Goal: Information Seeking & Learning: Learn about a topic

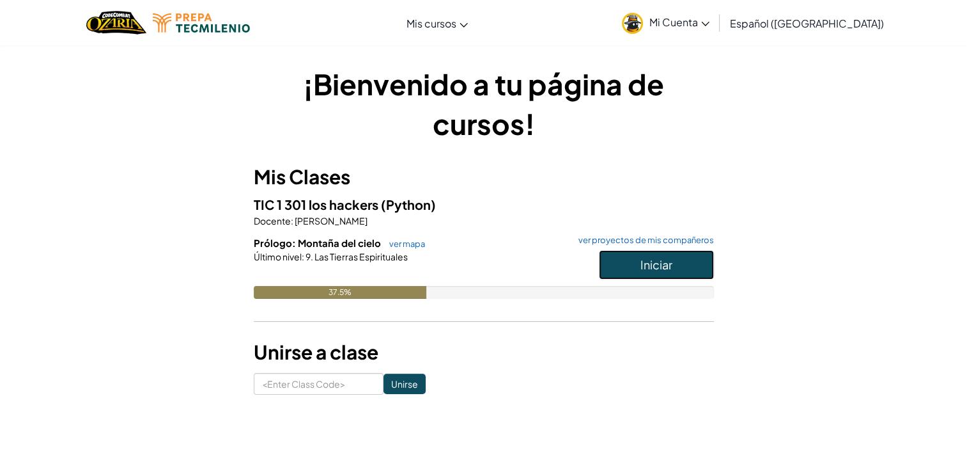
click at [619, 268] on button "Iniciar" at bounding box center [656, 264] width 115 height 29
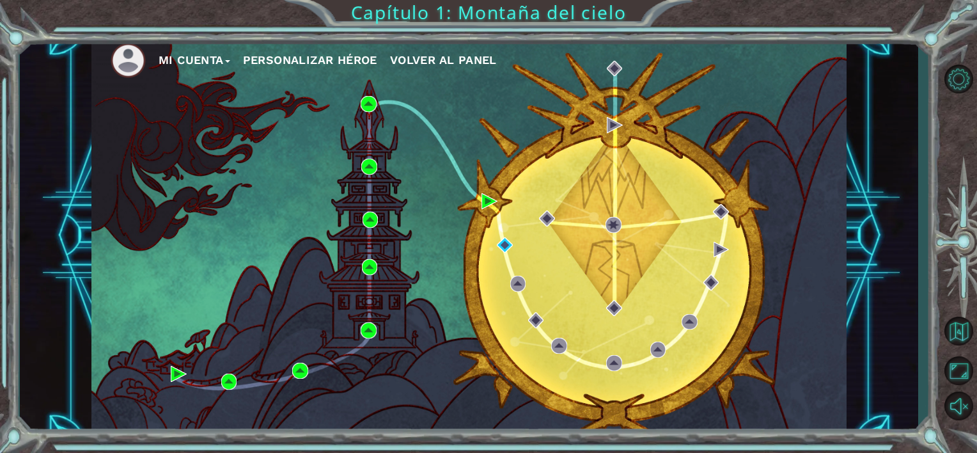
click at [483, 211] on div "Mi Cuenta Personalizar héroe Volver al panel" at bounding box center [468, 235] width 755 height 398
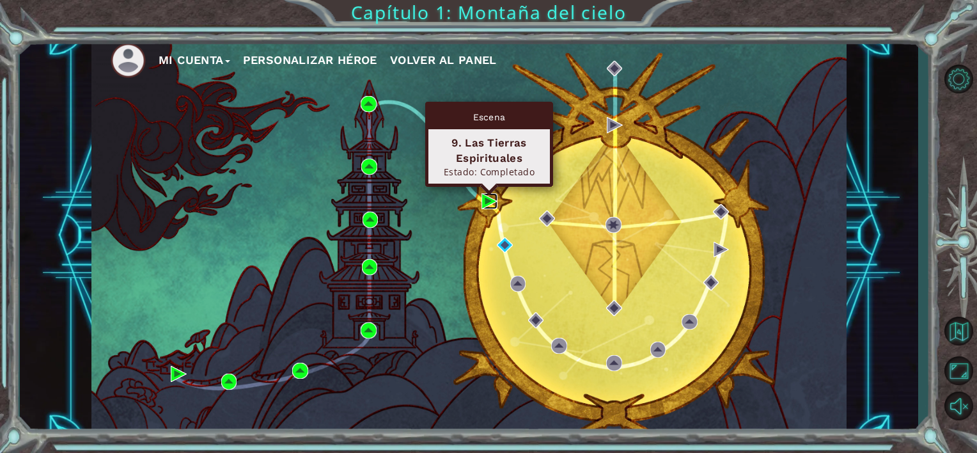
click at [485, 204] on img at bounding box center [489, 201] width 16 height 16
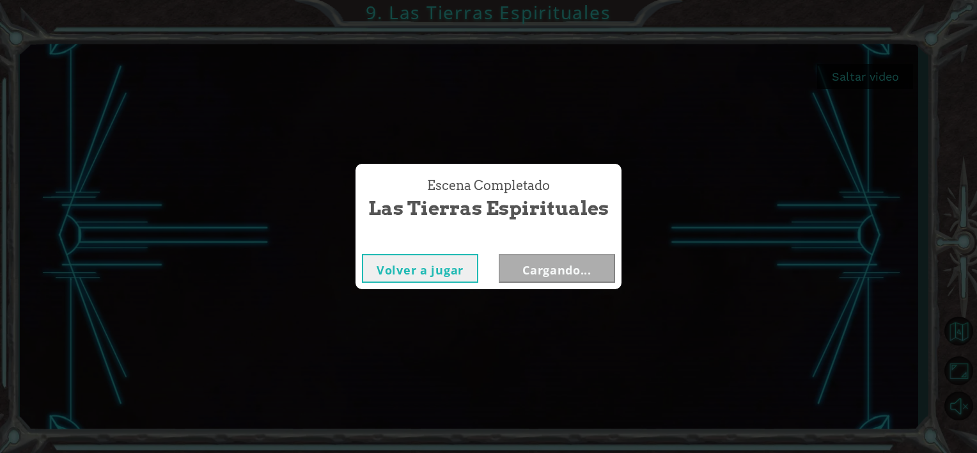
drag, startPoint x: 445, startPoint y: 260, endPoint x: 143, endPoint y: 384, distance: 326.3
click at [143, 384] on div "Escena Completado Las Tierras Espirituales Volver a jugar Cargando..." at bounding box center [488, 226] width 977 height 453
click at [458, 274] on button "Volver a jugar" at bounding box center [420, 268] width 116 height 29
click at [527, 263] on button "Siguiente" at bounding box center [557, 268] width 116 height 29
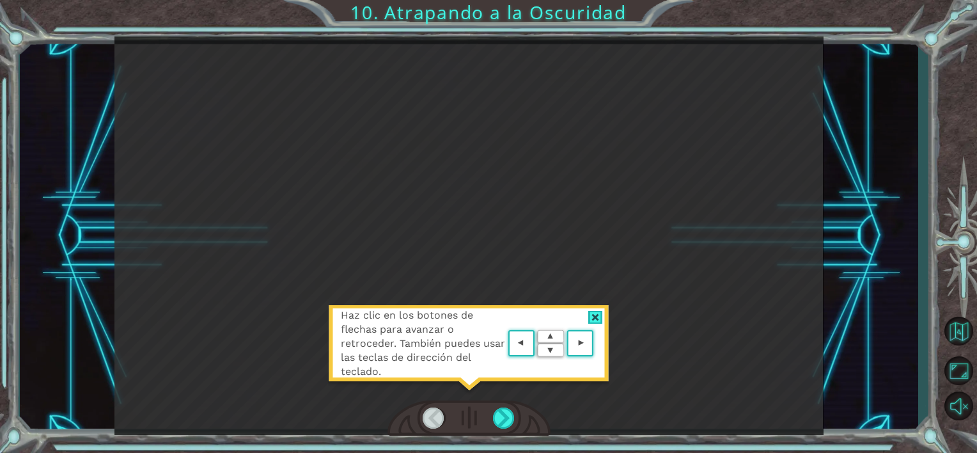
click at [490, 416] on div at bounding box center [468, 418] width 163 height 36
click at [597, 343] on area at bounding box center [597, 343] width 0 height 0
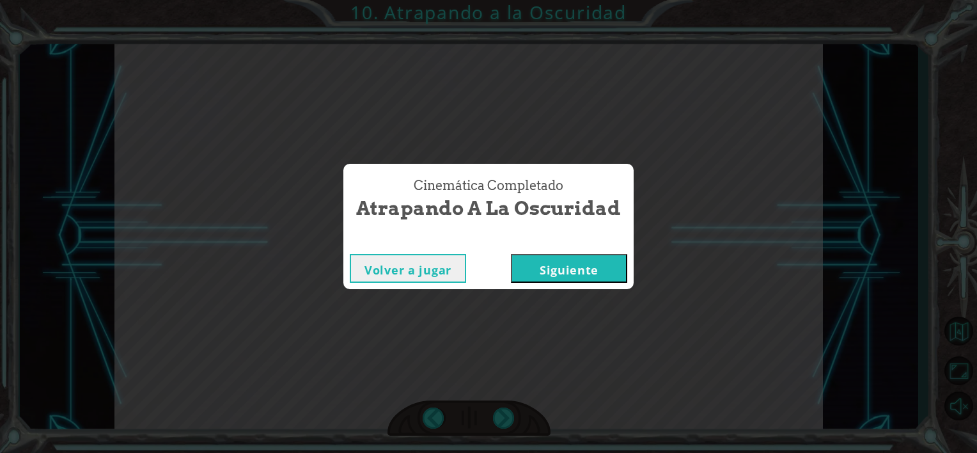
click at [557, 274] on button "Siguiente" at bounding box center [569, 268] width 116 height 29
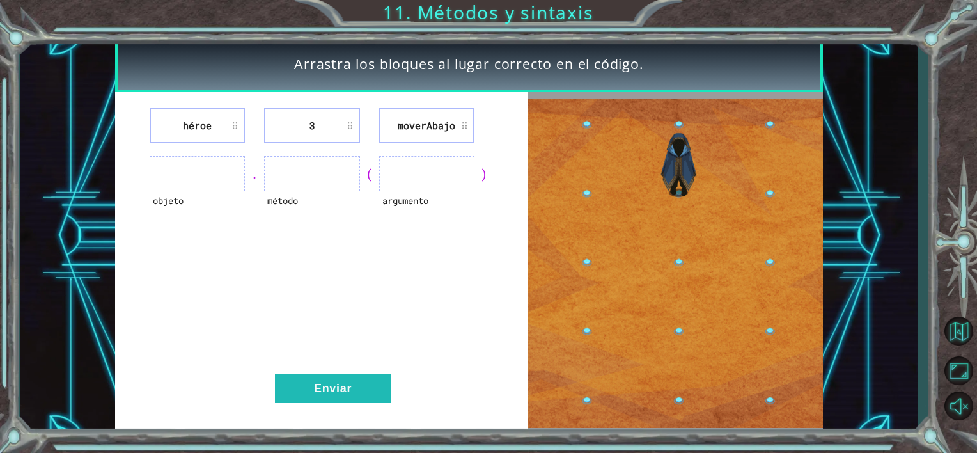
drag, startPoint x: 665, startPoint y: 202, endPoint x: 660, endPoint y: 212, distance: 11.4
click at [665, 203] on img at bounding box center [675, 263] width 295 height 329
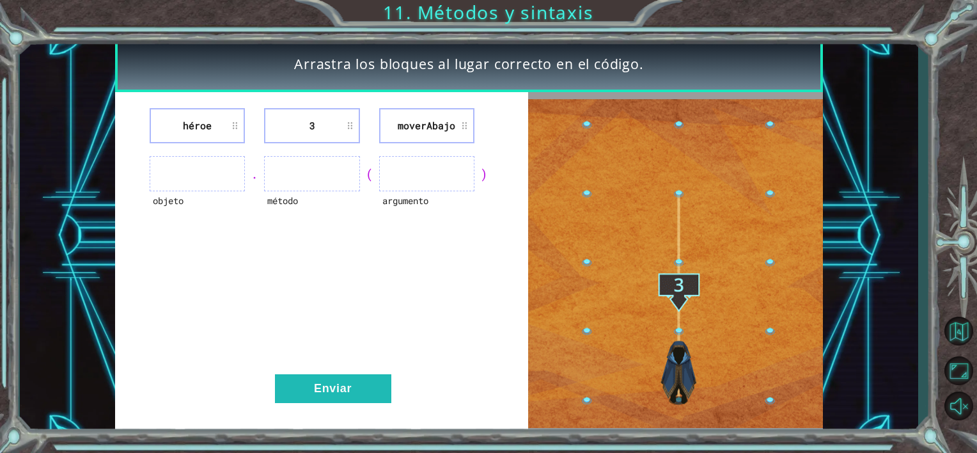
click at [660, 212] on img at bounding box center [675, 263] width 295 height 329
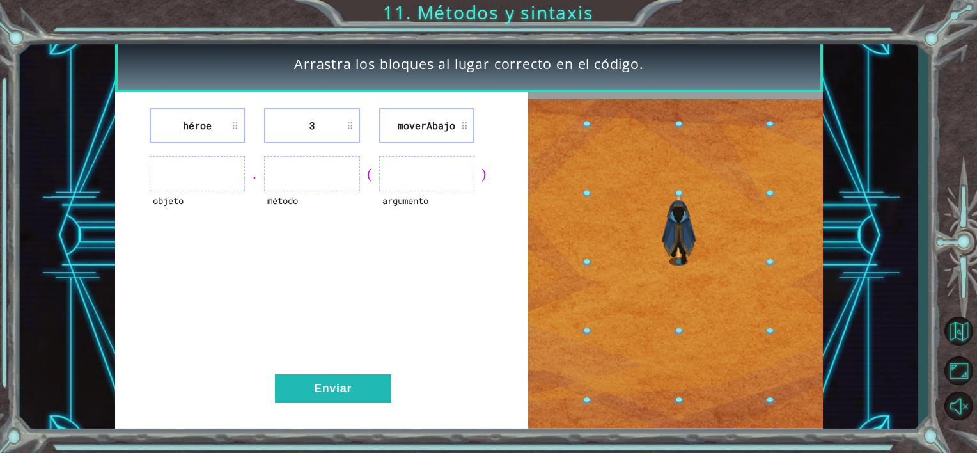
click at [214, 172] on ul at bounding box center [197, 173] width 95 height 35
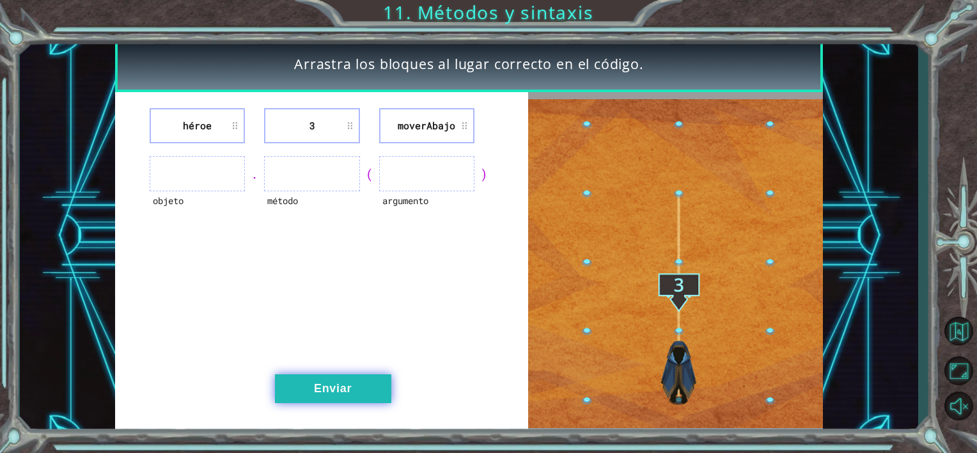
click at [334, 387] on button "Enviar" at bounding box center [333, 388] width 116 height 29
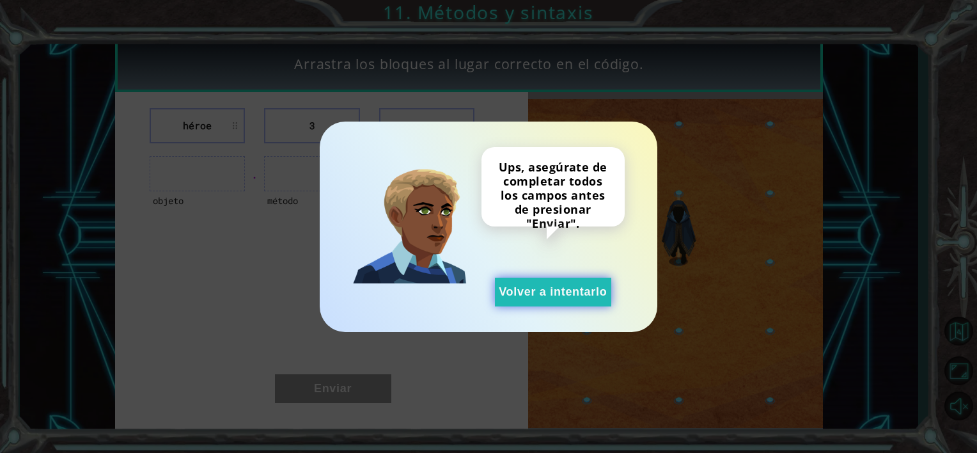
click at [541, 293] on button "Volver a intentarlo" at bounding box center [553, 291] width 116 height 29
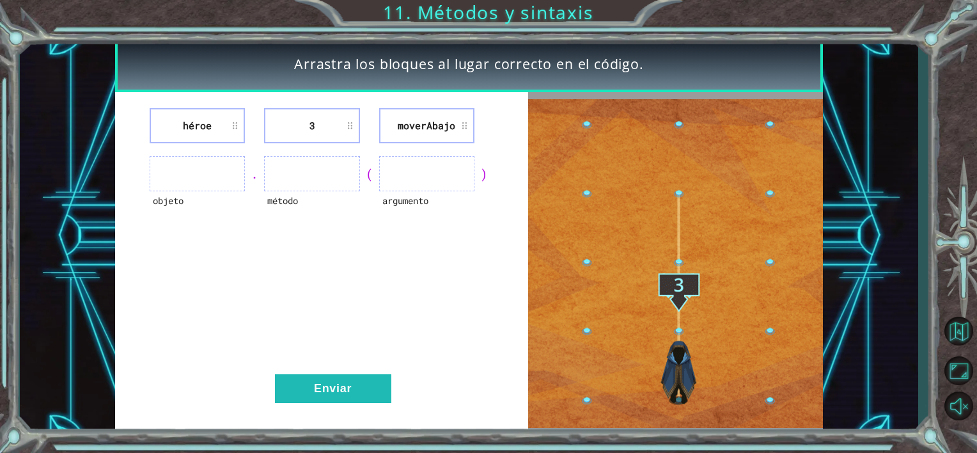
click at [437, 166] on ul at bounding box center [426, 173] width 95 height 35
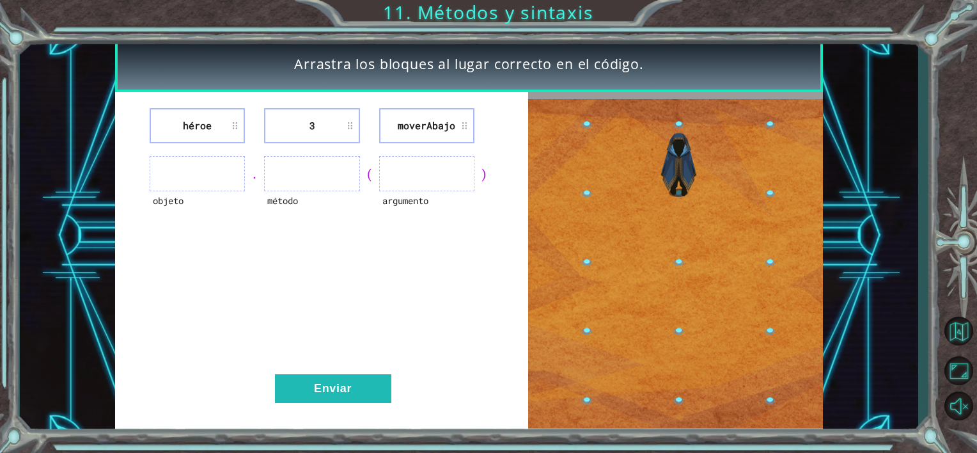
click at [322, 186] on ul at bounding box center [311, 173] width 95 height 35
click at [192, 188] on ul at bounding box center [197, 173] width 95 height 35
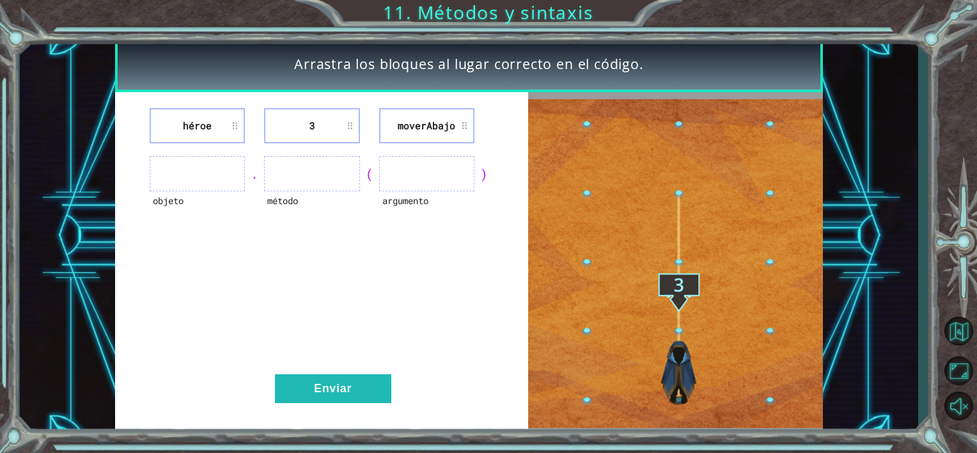
click at [192, 163] on ul at bounding box center [197, 173] width 95 height 35
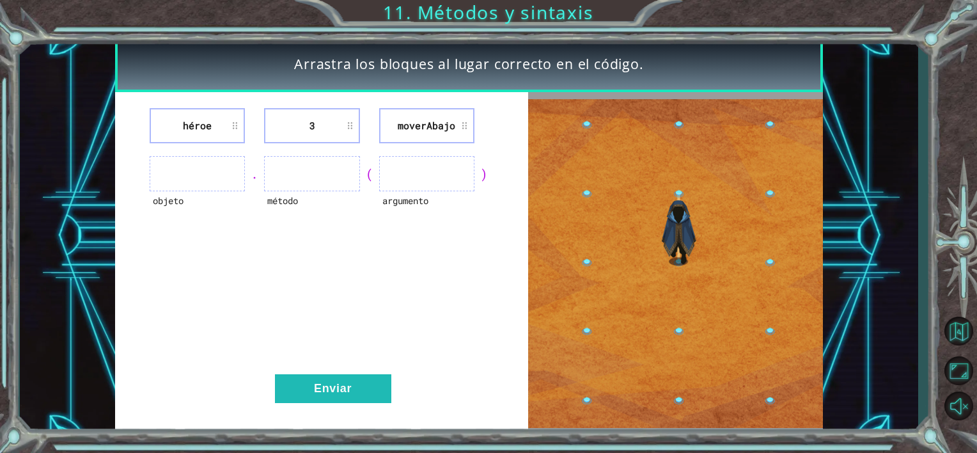
click at [202, 165] on ul at bounding box center [197, 173] width 95 height 35
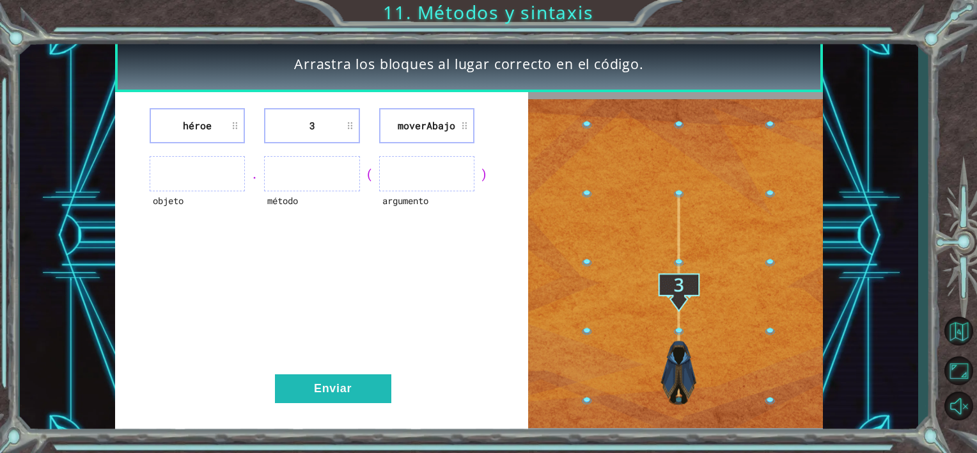
click at [212, 130] on li "héroe" at bounding box center [197, 125] width 95 height 35
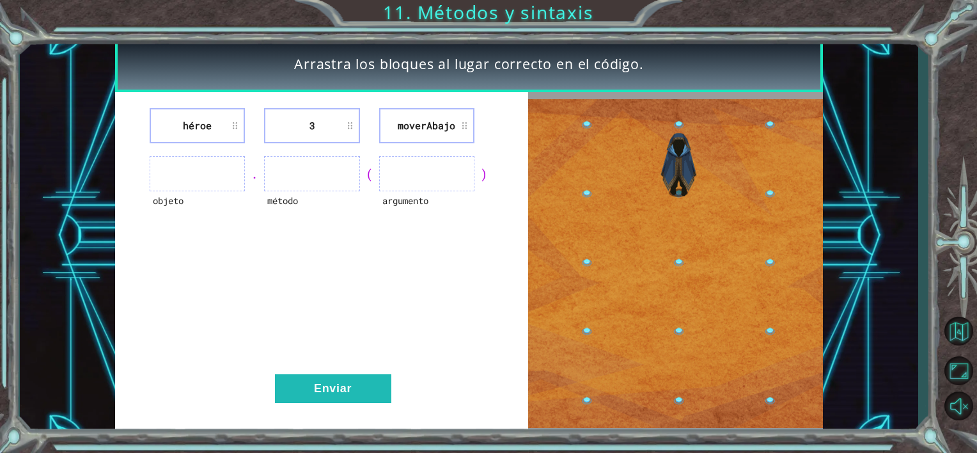
click at [210, 117] on li "héroe" at bounding box center [197, 125] width 95 height 35
click at [224, 160] on ul at bounding box center [197, 173] width 95 height 35
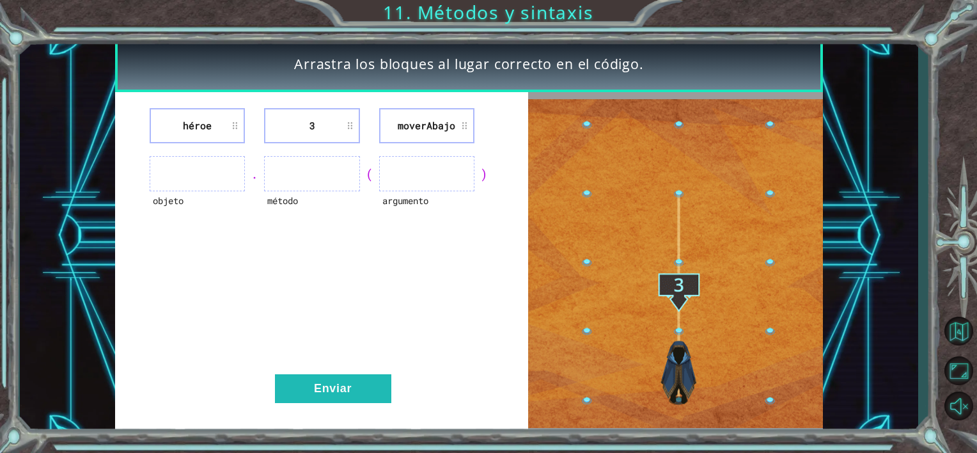
click at [248, 121] on div "héroe 3 moverAbajo" at bounding box center [322, 125] width 382 height 35
click at [234, 118] on li "héroe" at bounding box center [197, 125] width 95 height 35
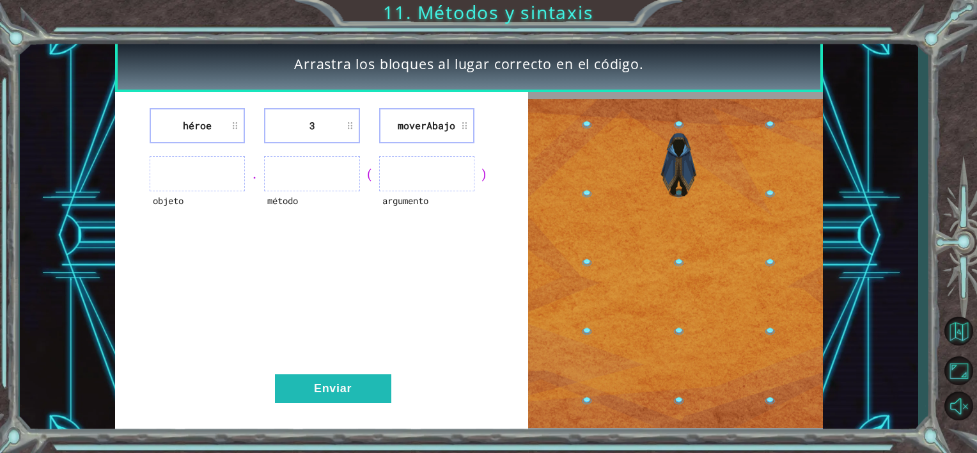
click at [234, 118] on li "héroe" at bounding box center [197, 125] width 95 height 35
click at [350, 126] on li "3" at bounding box center [311, 125] width 95 height 35
click at [418, 123] on li "moverAbajo" at bounding box center [426, 125] width 95 height 35
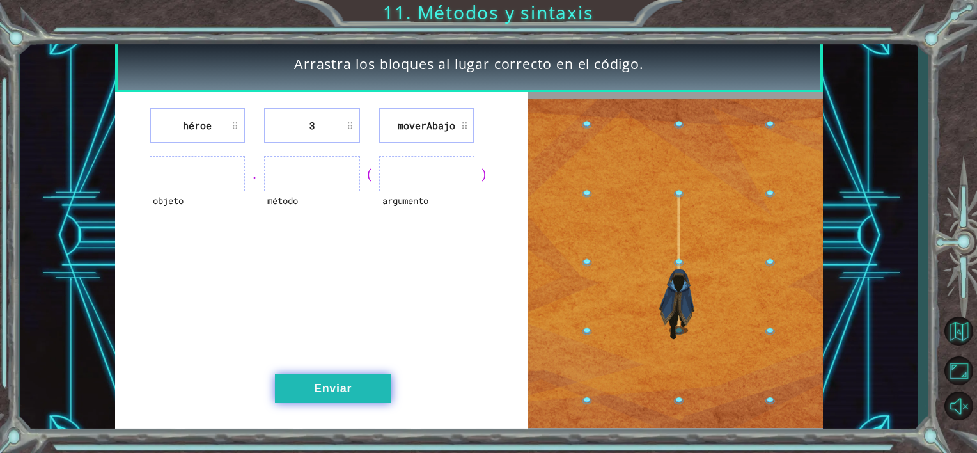
click at [366, 391] on button "Enviar" at bounding box center [333, 388] width 116 height 29
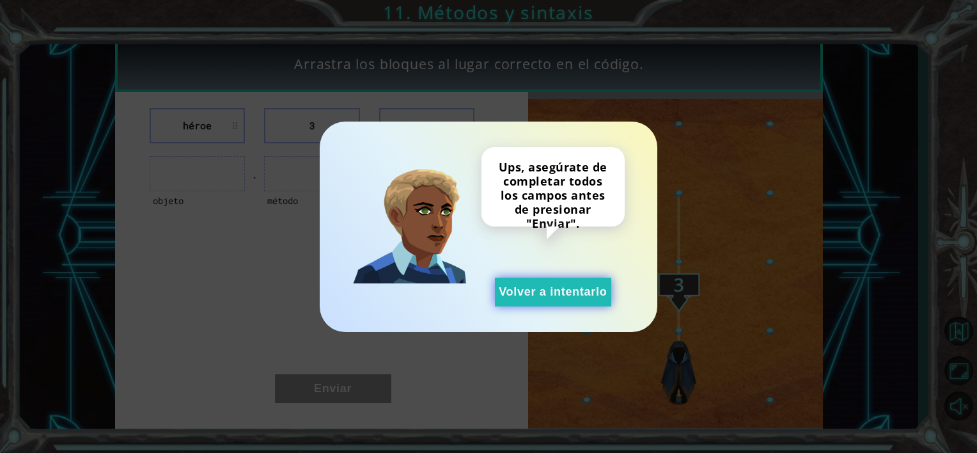
click at [504, 285] on button "Volver a intentarlo" at bounding box center [553, 291] width 116 height 29
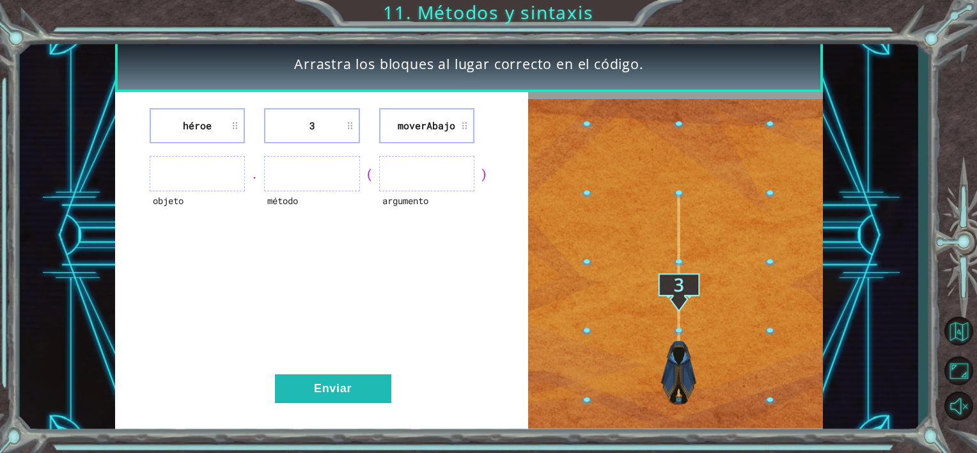
click at [283, 166] on ul at bounding box center [311, 173] width 95 height 35
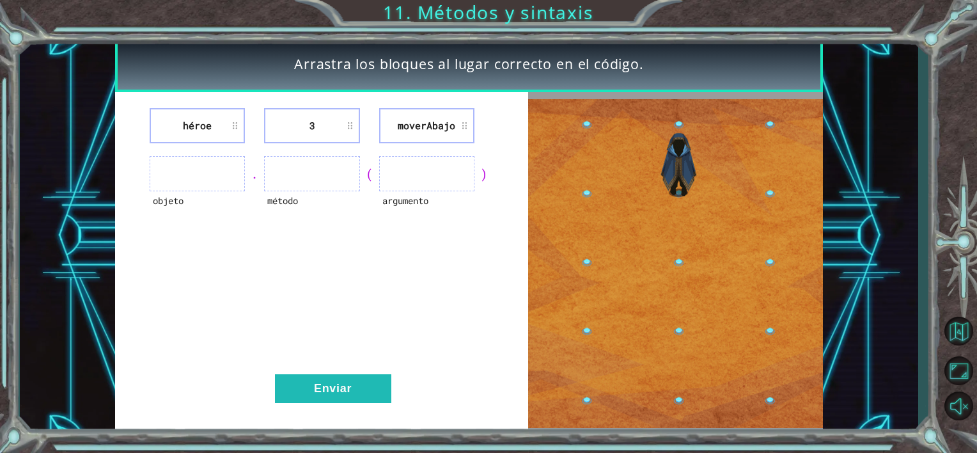
click at [283, 166] on ul at bounding box center [311, 173] width 95 height 35
click at [201, 171] on ul at bounding box center [197, 173] width 95 height 35
click at [315, 134] on li "3" at bounding box center [311, 125] width 95 height 35
click at [309, 125] on li "3" at bounding box center [311, 125] width 95 height 35
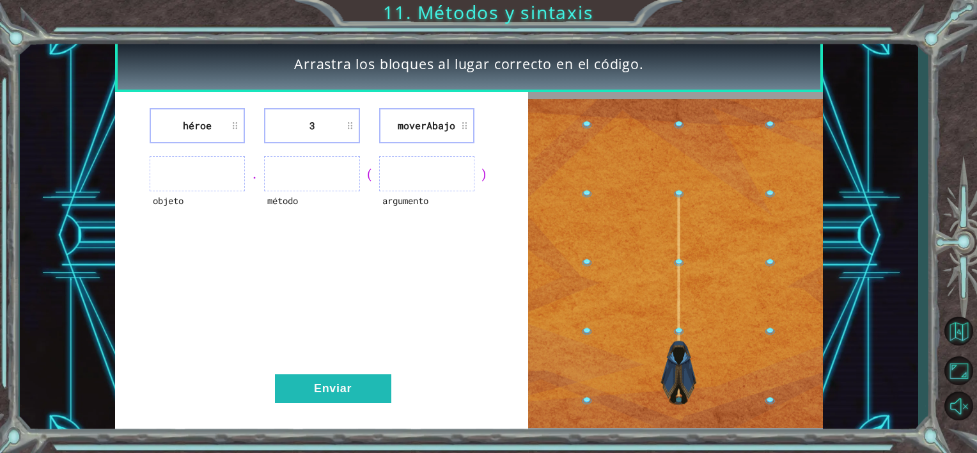
click at [309, 125] on li "3" at bounding box center [311, 125] width 95 height 35
drag, startPoint x: 309, startPoint y: 125, endPoint x: 400, endPoint y: 128, distance: 90.8
click at [400, 128] on div "héroe 3 moverAbajo" at bounding box center [322, 125] width 382 height 35
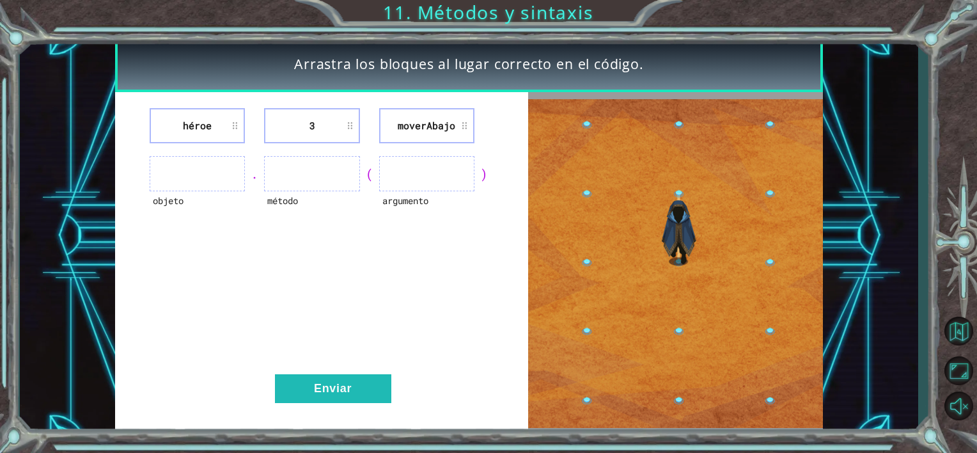
click at [422, 125] on li "moverAbajo" at bounding box center [426, 125] width 95 height 35
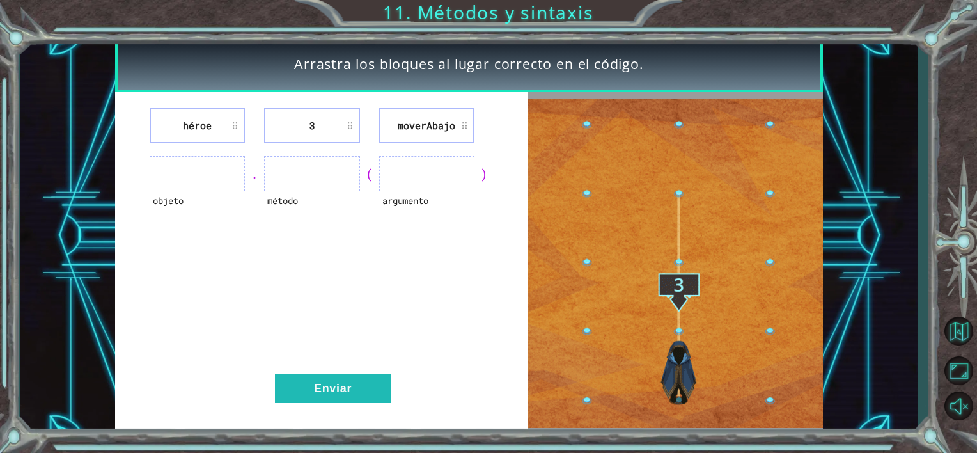
click at [422, 125] on li "moverAbajo" at bounding box center [426, 125] width 95 height 35
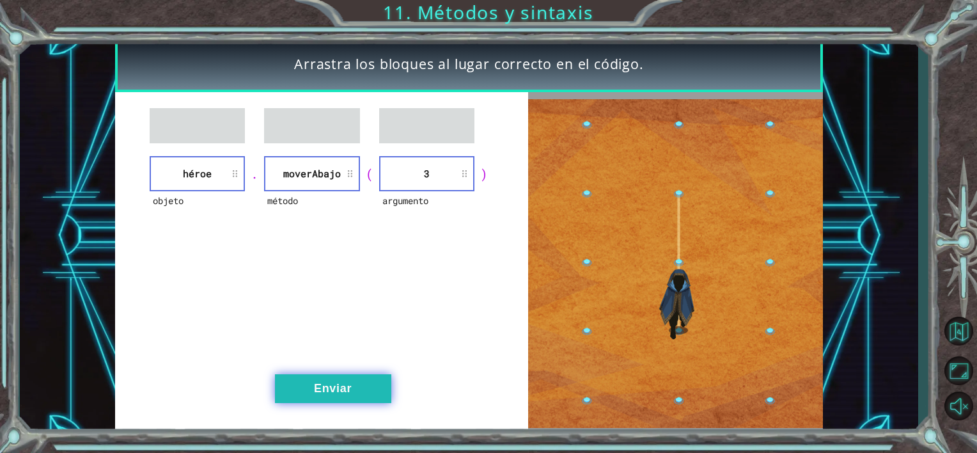
click at [328, 384] on button "Enviar" at bounding box center [333, 388] width 116 height 29
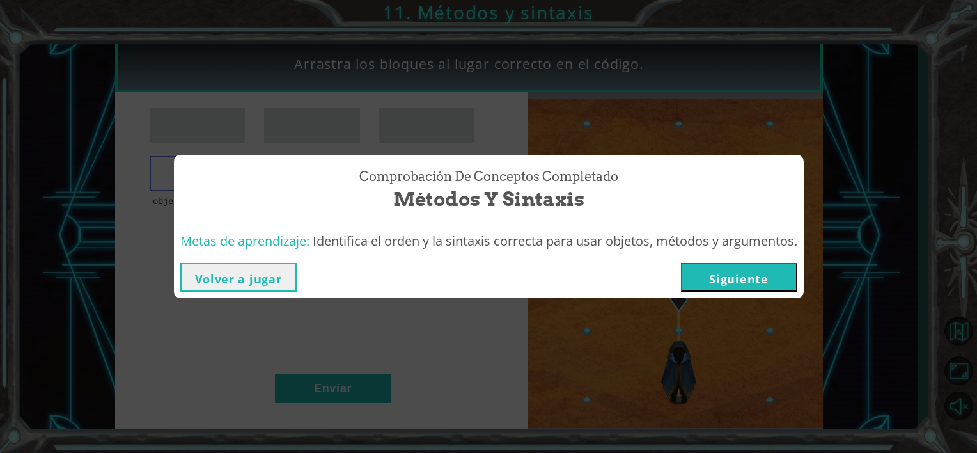
click at [720, 283] on button "Siguiente" at bounding box center [739, 277] width 116 height 29
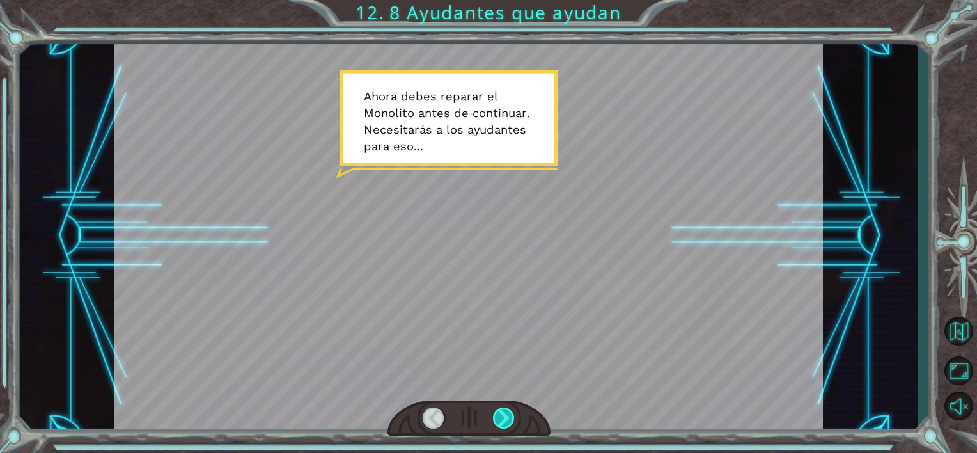
click at [504, 410] on div at bounding box center [504, 418] width 22 height 22
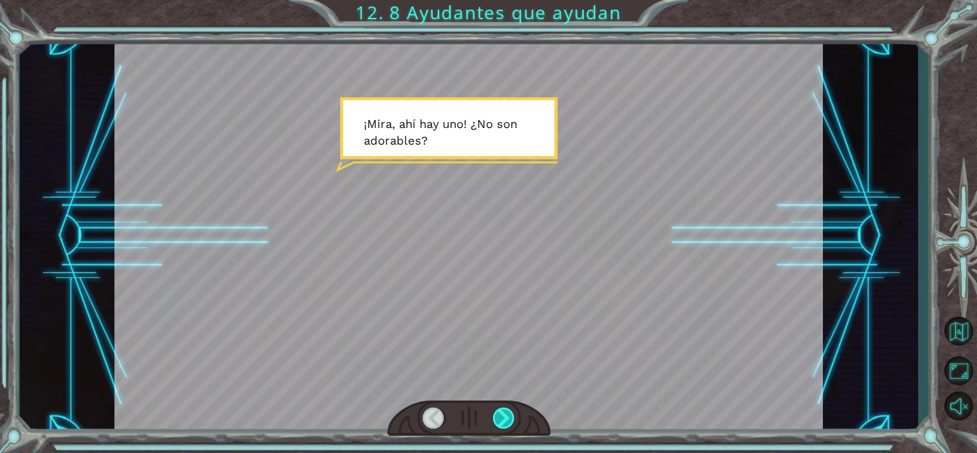
click at [504, 409] on div at bounding box center [504, 418] width 22 height 22
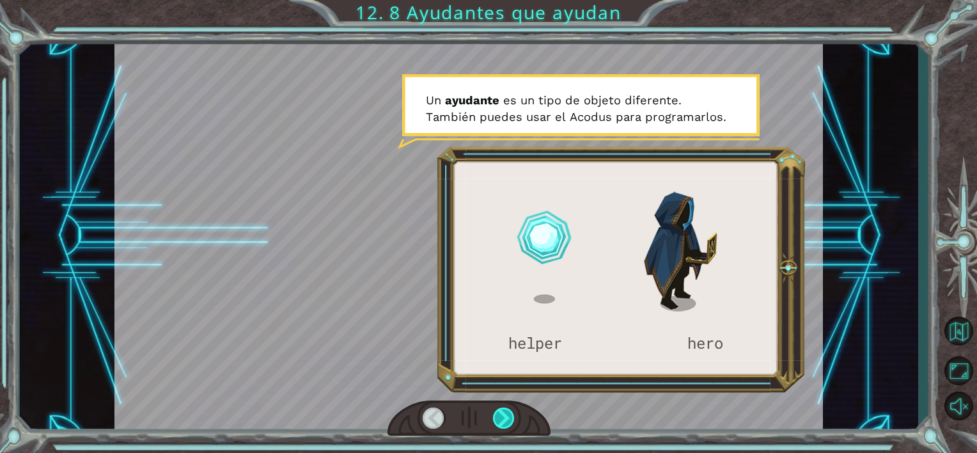
click at [514, 423] on div at bounding box center [504, 418] width 22 height 22
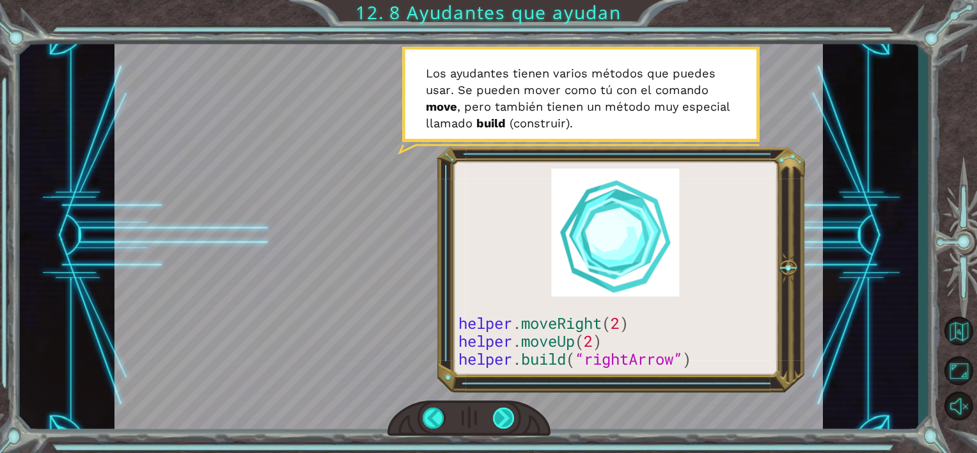
click at [512, 412] on div at bounding box center [504, 418] width 22 height 22
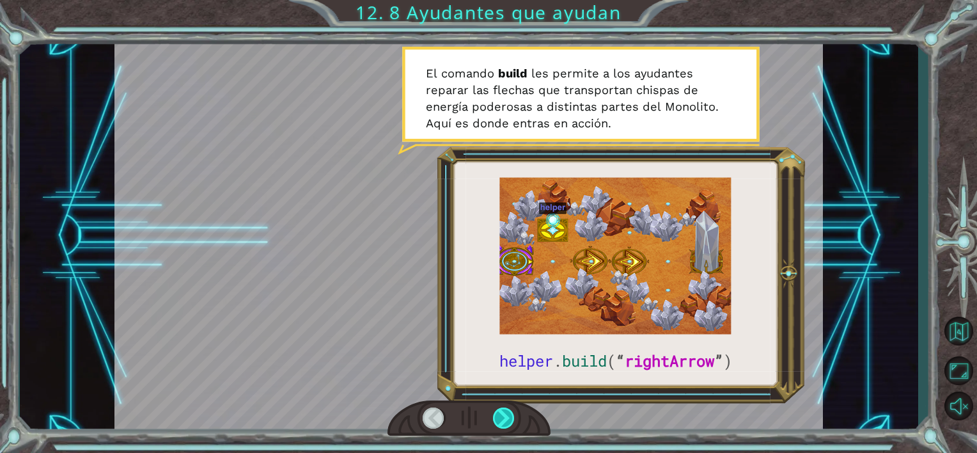
click at [501, 412] on div at bounding box center [504, 418] width 22 height 22
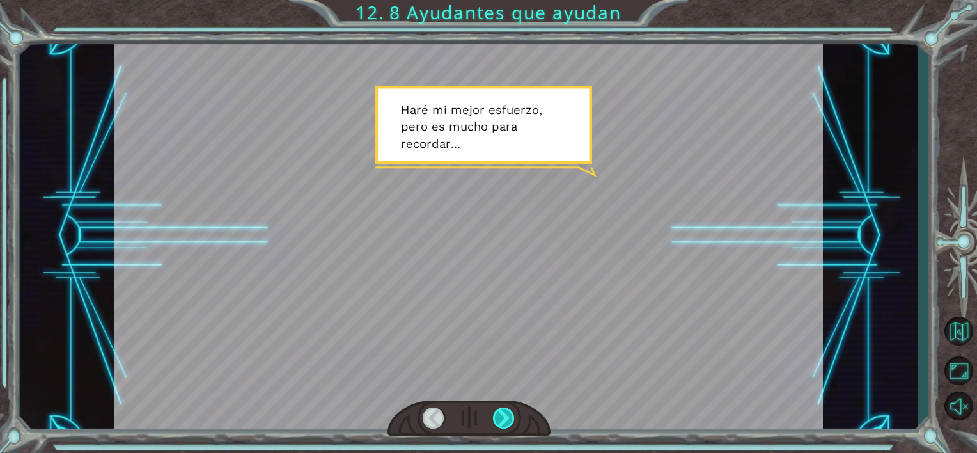
click at [499, 412] on div at bounding box center [504, 418] width 22 height 22
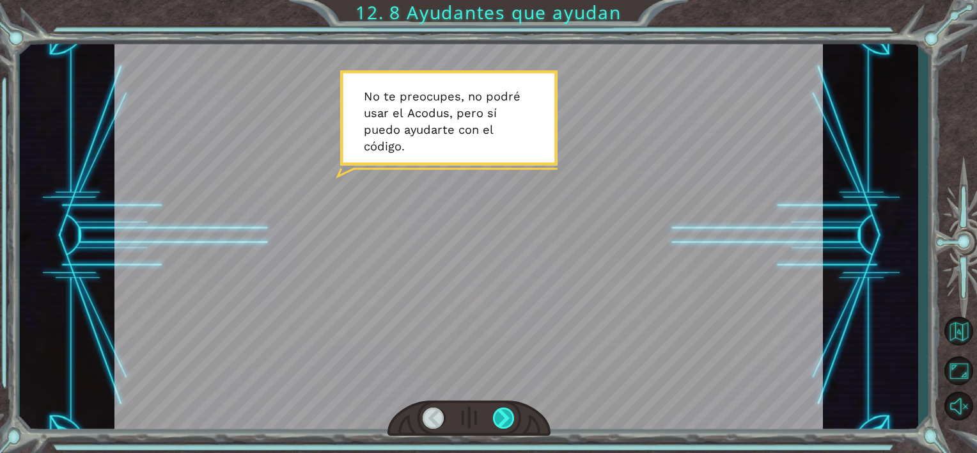
click at [503, 407] on div at bounding box center [504, 418] width 22 height 22
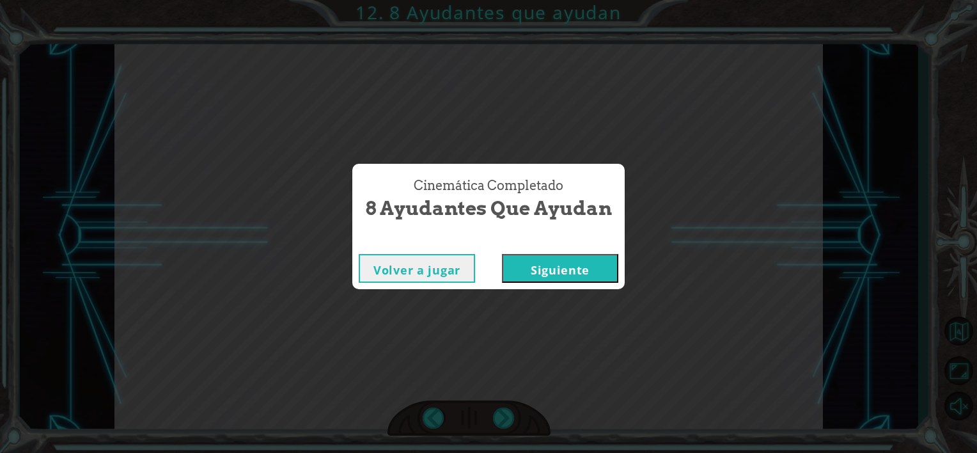
click at [569, 274] on button "Siguiente" at bounding box center [560, 268] width 116 height 29
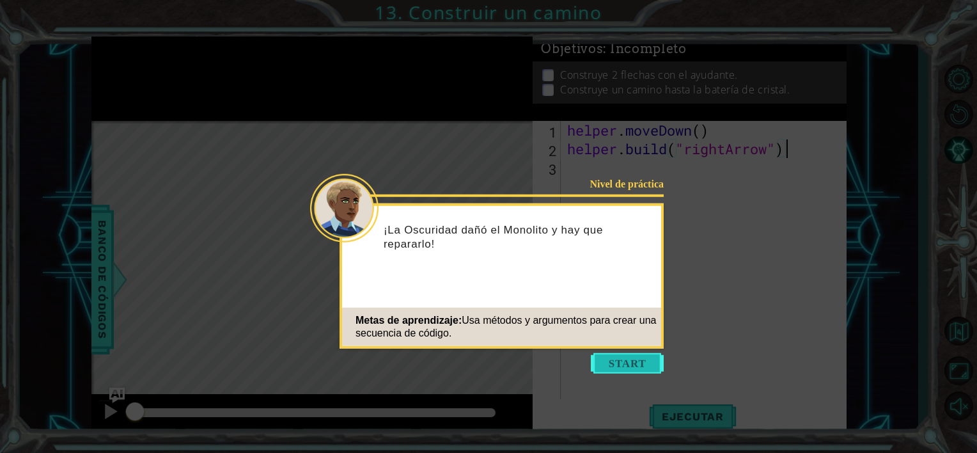
click at [606, 362] on button "Start" at bounding box center [627, 363] width 73 height 20
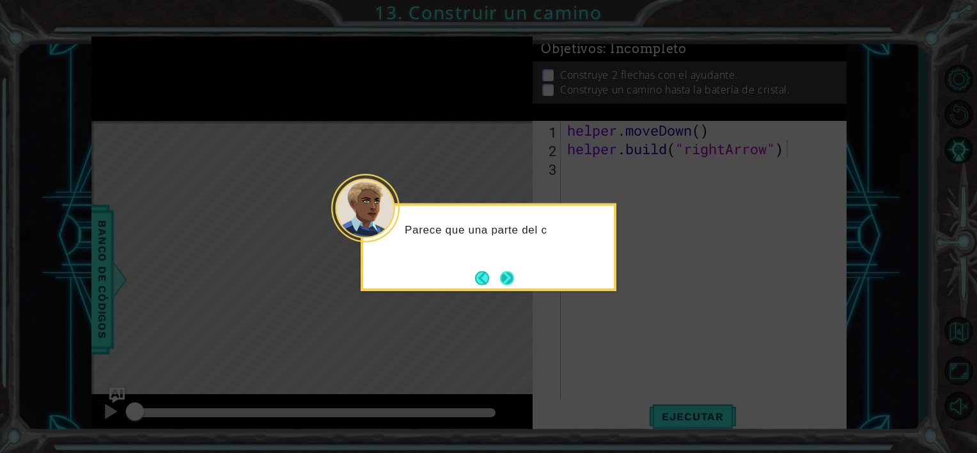
click at [514, 285] on button "Next" at bounding box center [507, 277] width 14 height 14
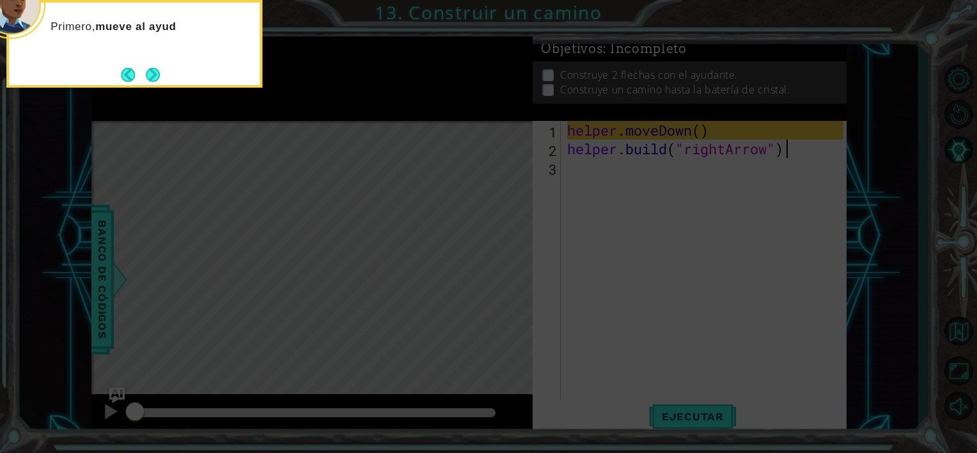
click at [657, 118] on icon at bounding box center [488, 68] width 977 height 770
click at [154, 71] on button "Next" at bounding box center [153, 74] width 15 height 15
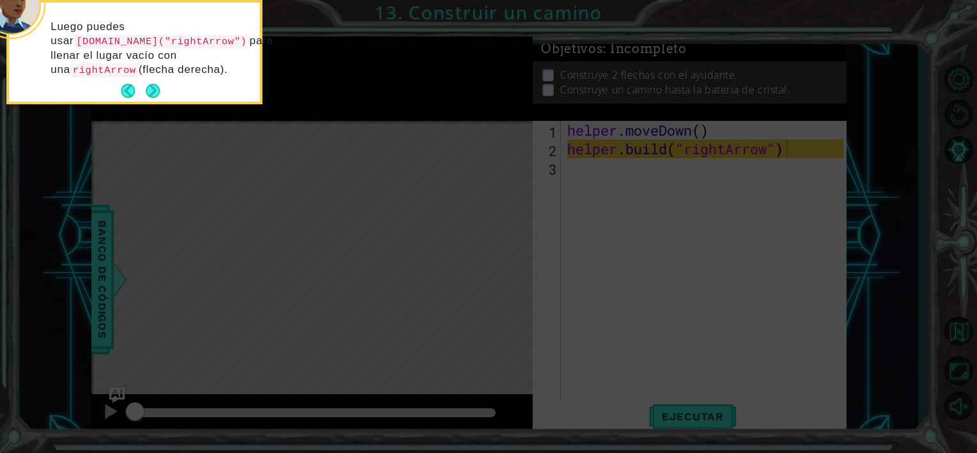
click at [636, 213] on icon at bounding box center [488, 68] width 977 height 770
click at [148, 94] on button "Next" at bounding box center [153, 91] width 14 height 14
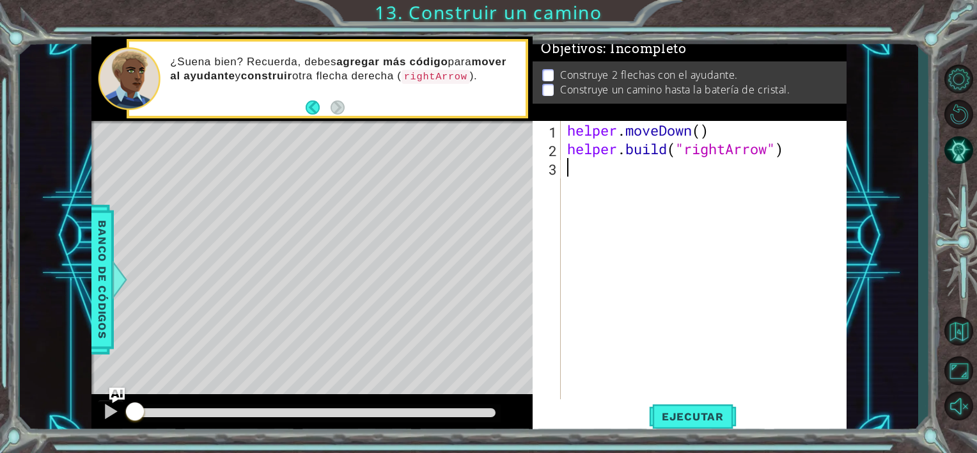
click at [583, 169] on div "helper . moveDown ( ) helper . build ( "rightArrow" )" at bounding box center [707, 278] width 285 height 315
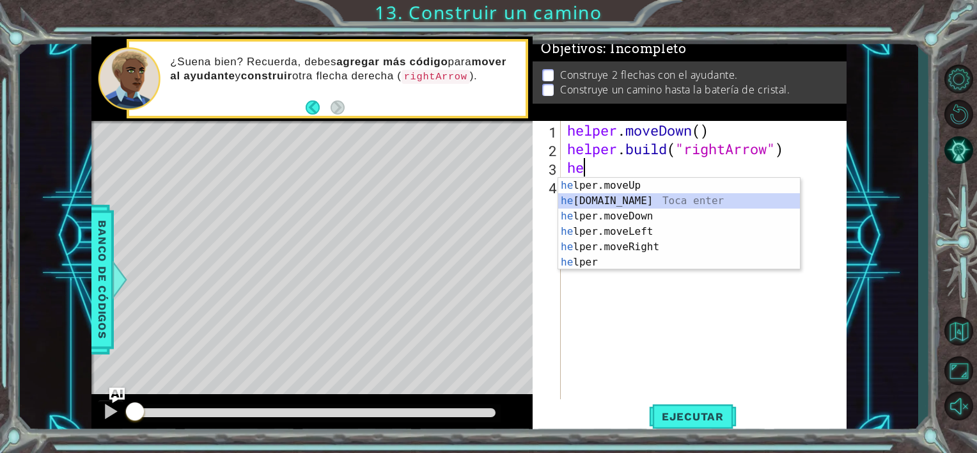
click at [735, 199] on div "he lper.moveUp Toca enter he [DOMAIN_NAME] Toca enter he lper.moveDown Toca ent…" at bounding box center [679, 239] width 242 height 123
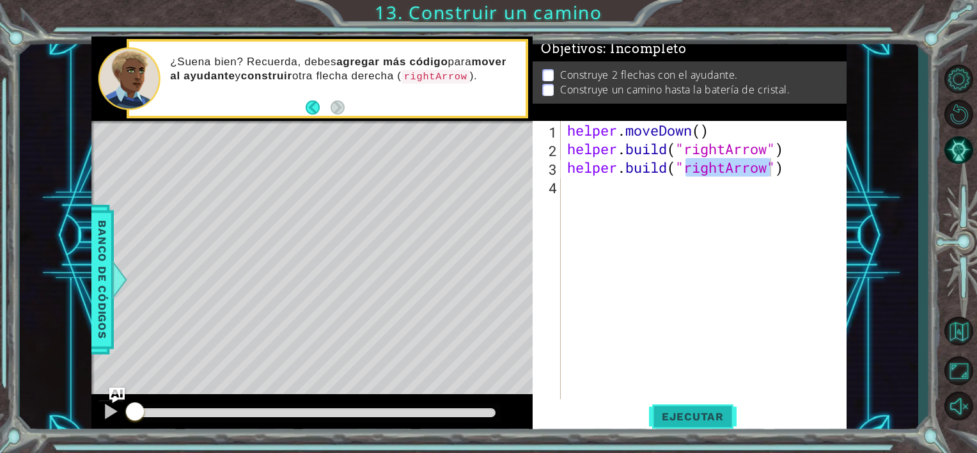
click at [694, 411] on span "Ejecutar" at bounding box center [693, 416] width 88 height 13
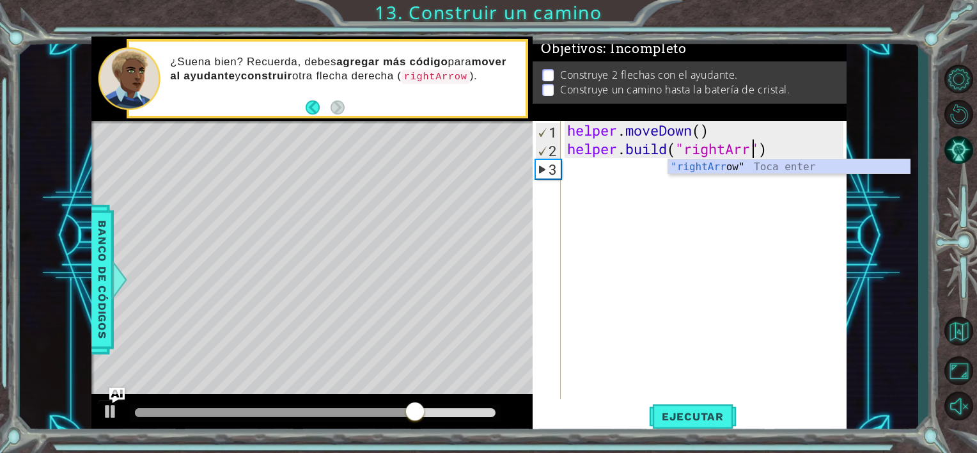
click at [789, 171] on div ""rightArr ow" Toca enter" at bounding box center [789, 182] width 242 height 46
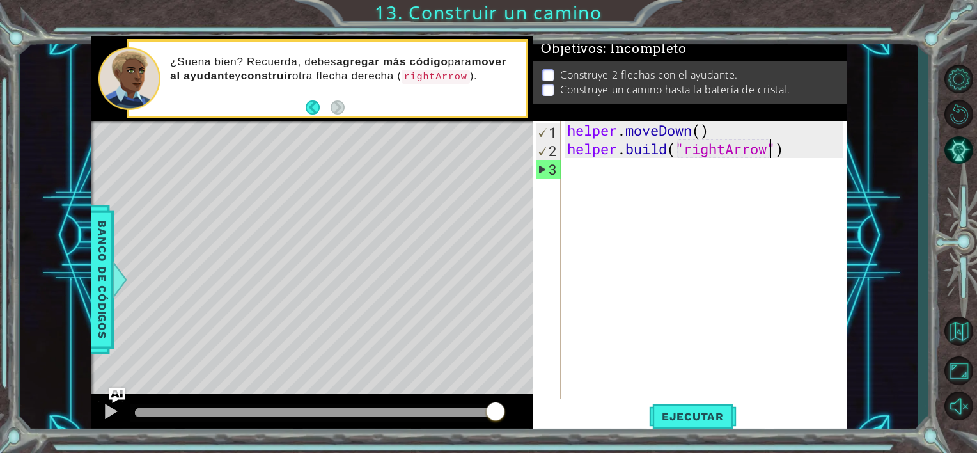
type textarea "[DOMAIN_NAME]("rightArrowh")"
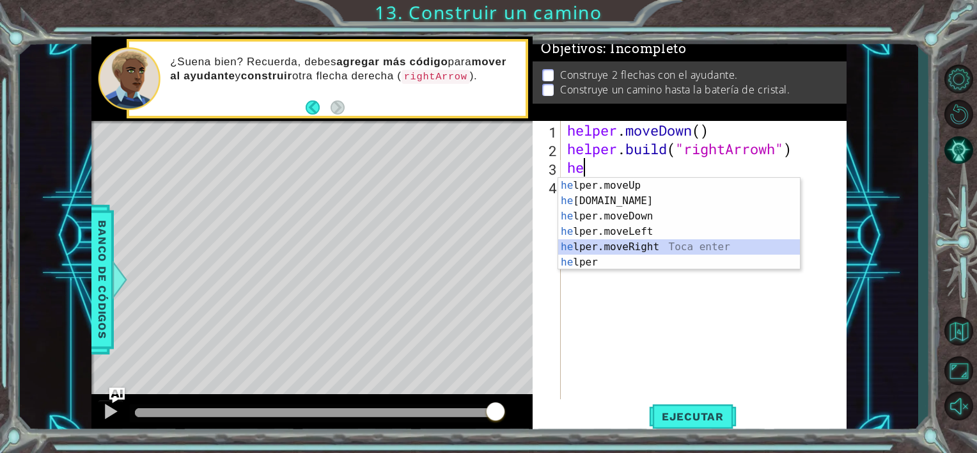
click at [636, 248] on div "he lper.moveUp Toca enter he [DOMAIN_NAME] Toca enter he lper.moveDown Toca ent…" at bounding box center [679, 239] width 242 height 123
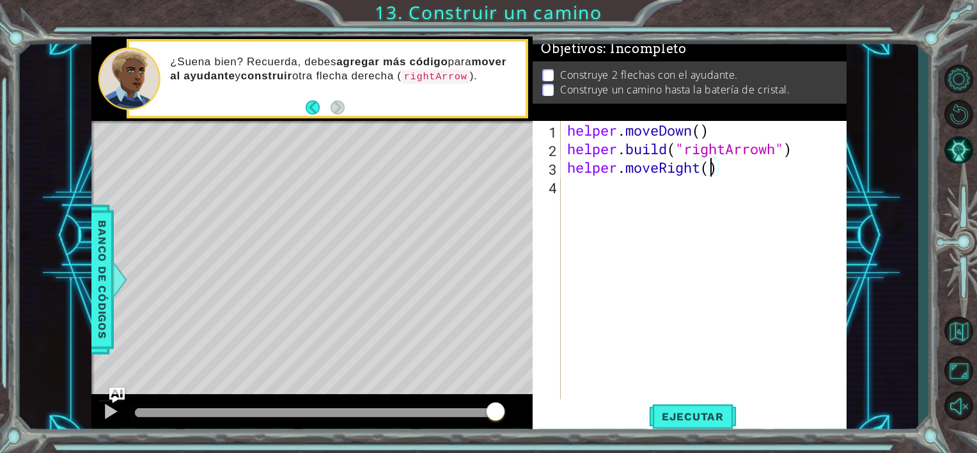
scroll to position [0, 6]
click at [717, 426] on button "Ejecutar" at bounding box center [693, 416] width 88 height 31
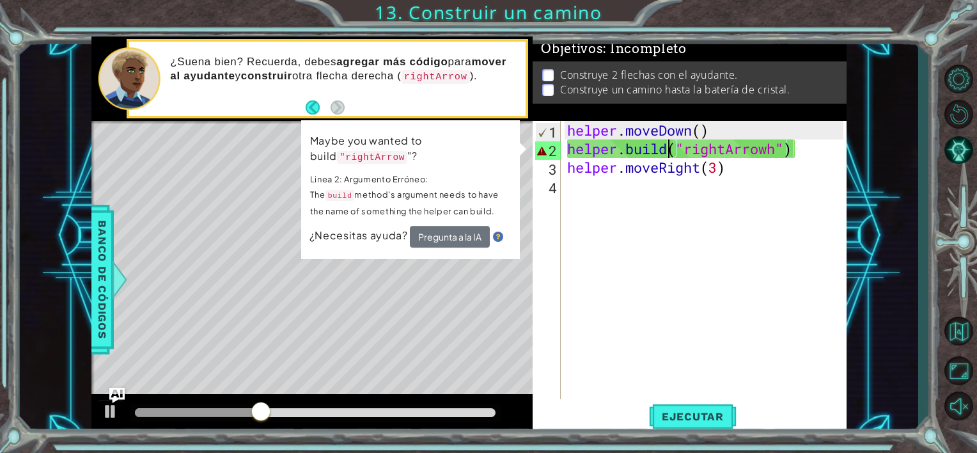
click at [668, 148] on div "helper . moveDown ( ) helper . build ( "rightArrowh" ) helper . moveRight ( 3 )" at bounding box center [707, 278] width 285 height 315
drag, startPoint x: 762, startPoint y: 142, endPoint x: 790, endPoint y: 145, distance: 28.9
click at [790, 145] on div "helper . moveDown ( ) helper . build ( "rightArrowh" ) helper . moveRight ( 3 )" at bounding box center [707, 278] width 285 height 315
click at [790, 145] on div "helper . moveDown ( ) helper . build ( "rightArrowh" ) helper . moveRight ( 3 )" at bounding box center [704, 260] width 279 height 278
click at [668, 146] on div "helper . moveDown ( ) helper . build ( "rightArrowh" ) helper . moveRight ( 3 )" at bounding box center [707, 278] width 285 height 315
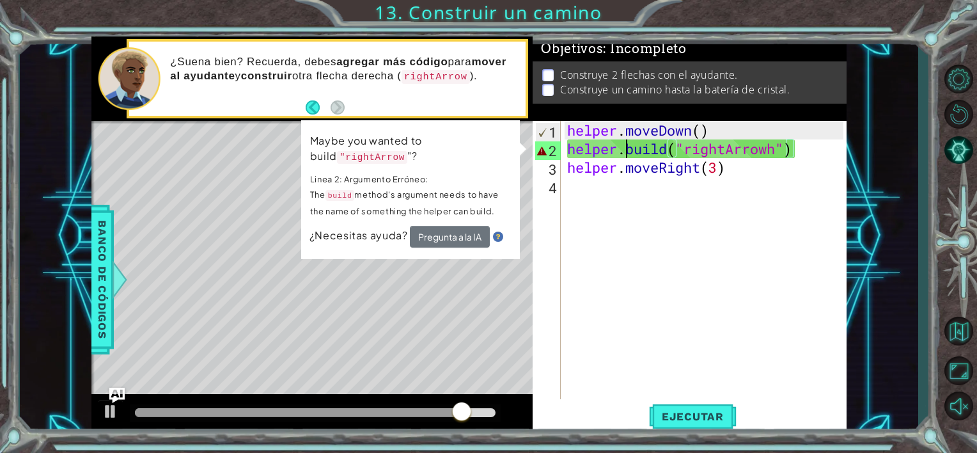
click at [632, 153] on div "helper . moveDown ( ) helper . build ( "rightArrowh" ) helper . moveRight ( 3 )" at bounding box center [707, 278] width 285 height 315
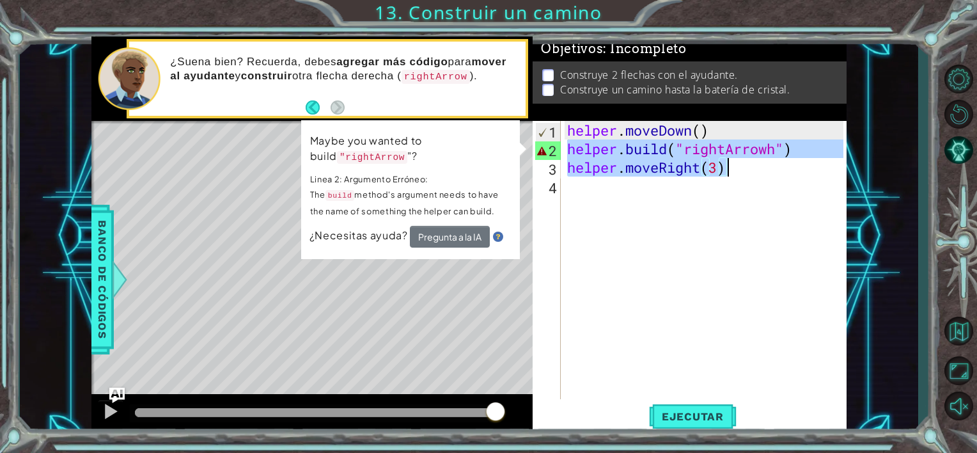
drag, startPoint x: 570, startPoint y: 152, endPoint x: 829, endPoint y: 159, distance: 259.1
click at [829, 159] on div "helper . moveDown ( ) helper . build ( "rightArrowh" ) helper . moveRight ( 3 )" at bounding box center [707, 278] width 285 height 315
type textarea "[DOMAIN_NAME]("rightArrowh") helper.moveRight(3)"
click at [672, 197] on div "helper . moveDown ( ) helper . build ( "rightArrowh" ) helper . moveRight ( 3 )" at bounding box center [707, 278] width 285 height 315
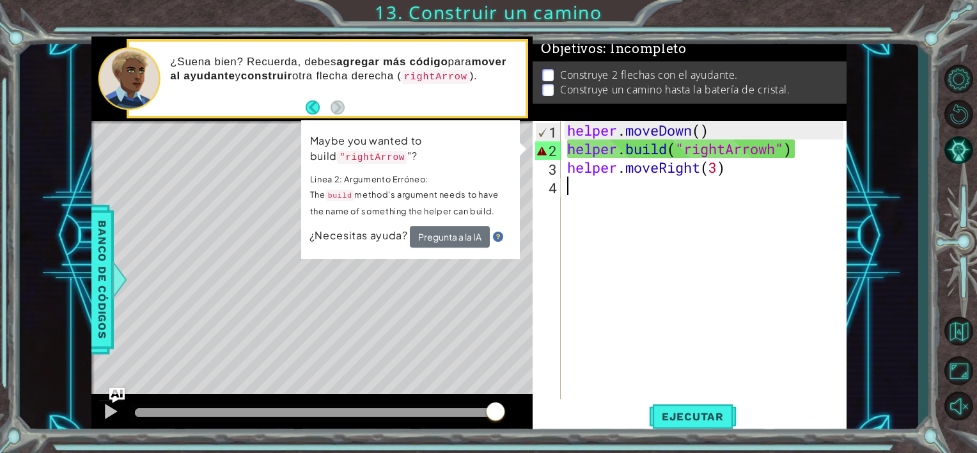
paste textarea "helper.moveRight(3)"
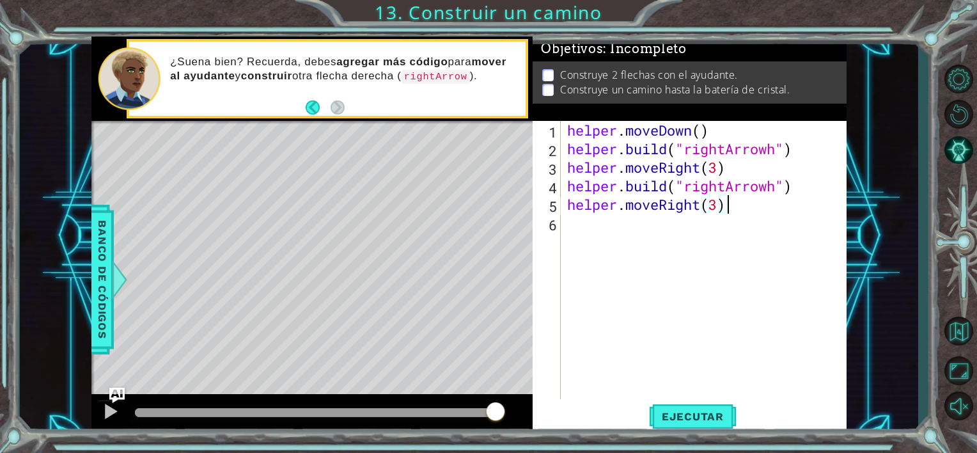
click at [737, 166] on div "helper . moveDown ( ) helper . build ( "rightArrowh" ) helper . moveRight ( 3 )…" at bounding box center [707, 278] width 285 height 315
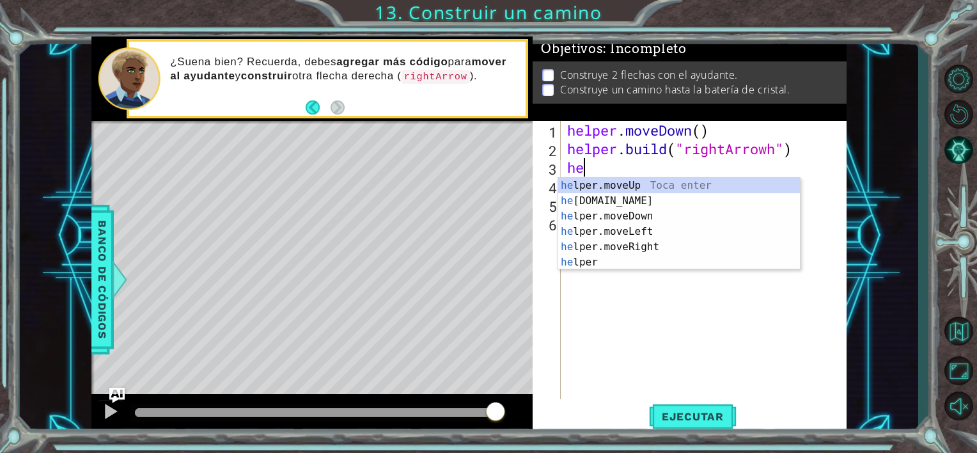
type textarea "h"
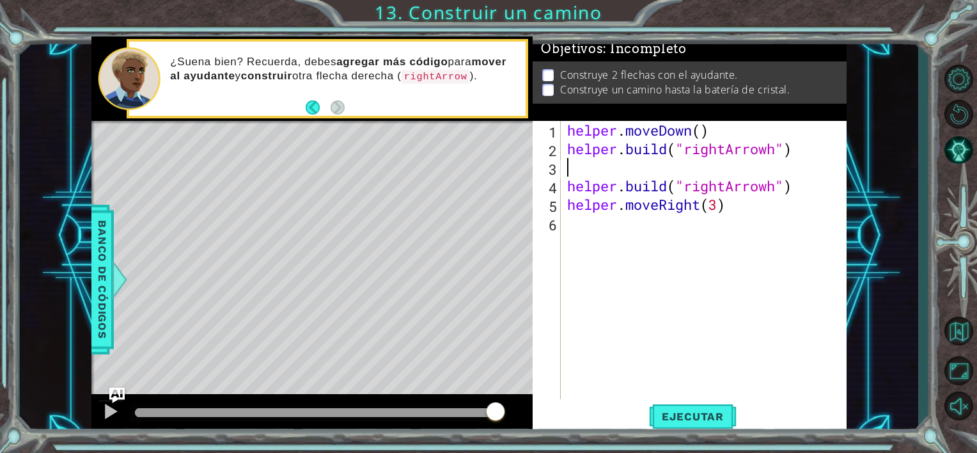
type textarea "[DOMAIN_NAME]("rightArrowh")"
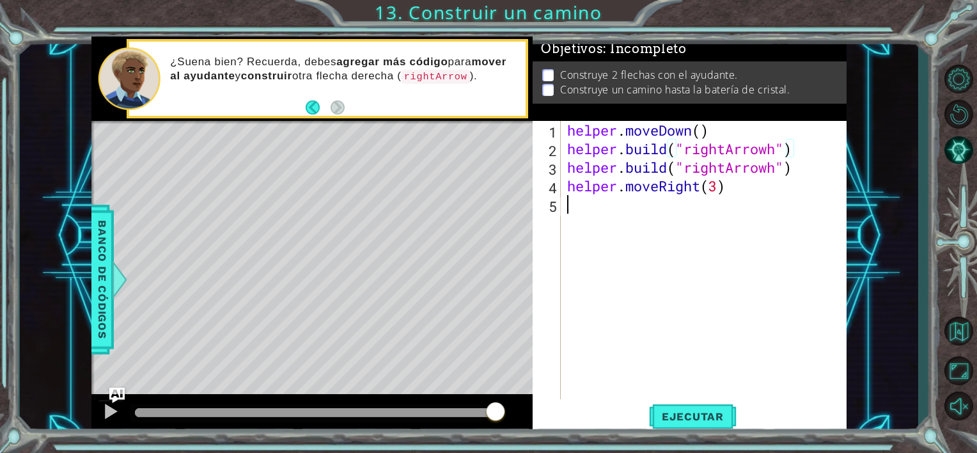
click at [644, 206] on div "helper . moveDown ( ) helper . build ( "rightArrowh" ) helper . build ( "rightA…" at bounding box center [707, 278] width 285 height 315
click at [666, 417] on span "Ejecutar" at bounding box center [693, 416] width 88 height 13
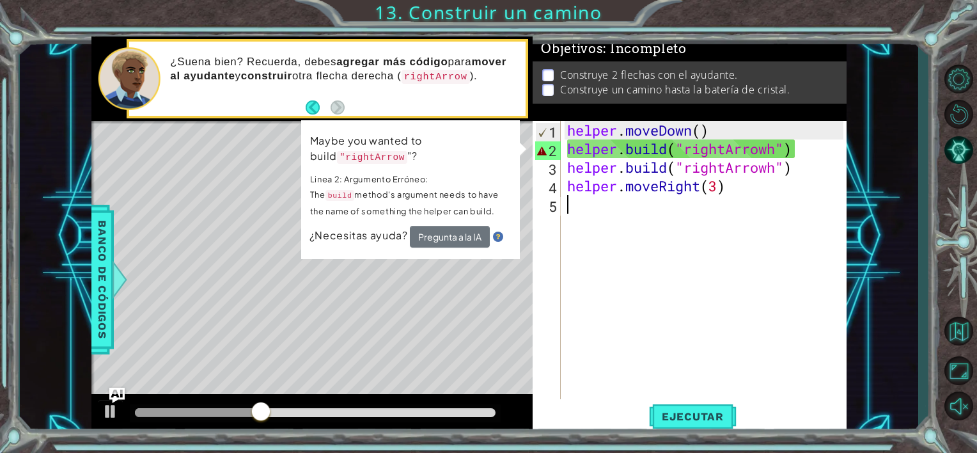
click at [799, 152] on div "helper . moveDown ( ) helper . build ( "rightArrowh" ) helper . build ( "rightA…" at bounding box center [707, 278] width 285 height 315
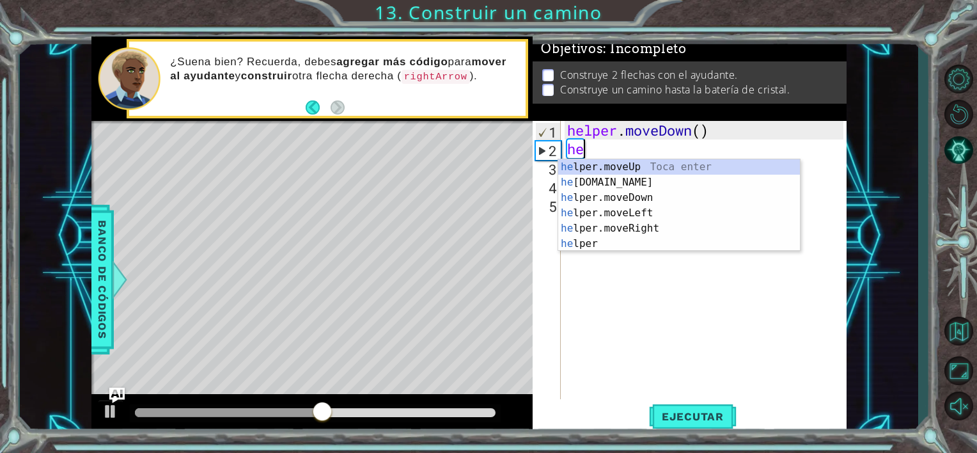
type textarea "h"
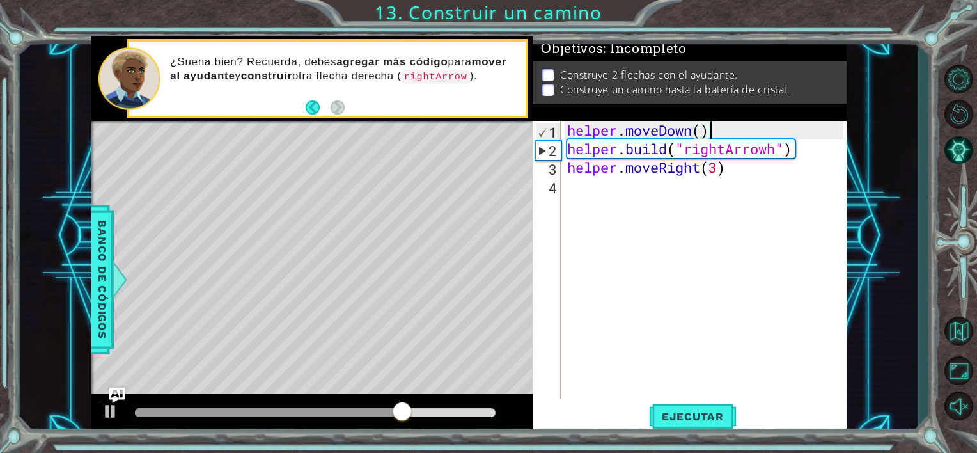
click at [762, 169] on div "helper . moveDown ( ) helper . build ( "rightArrowh" ) helper . moveRight ( 3 )" at bounding box center [707, 278] width 285 height 315
click at [675, 410] on span "Ejecutar" at bounding box center [693, 416] width 88 height 13
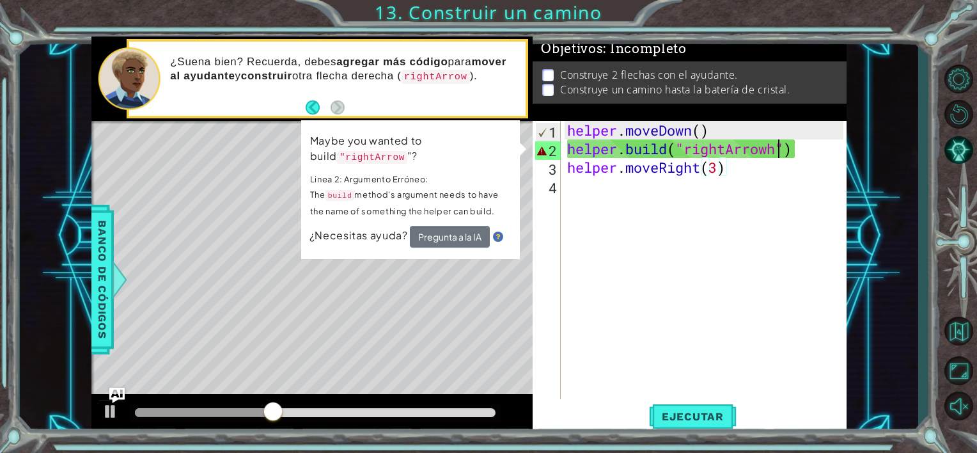
click at [776, 148] on div "helper . moveDown ( ) helper . build ( "rightArrowh" ) helper . moveRight ( 3 )" at bounding box center [707, 278] width 285 height 315
type textarea "[DOMAIN_NAME]("rightArrow")"
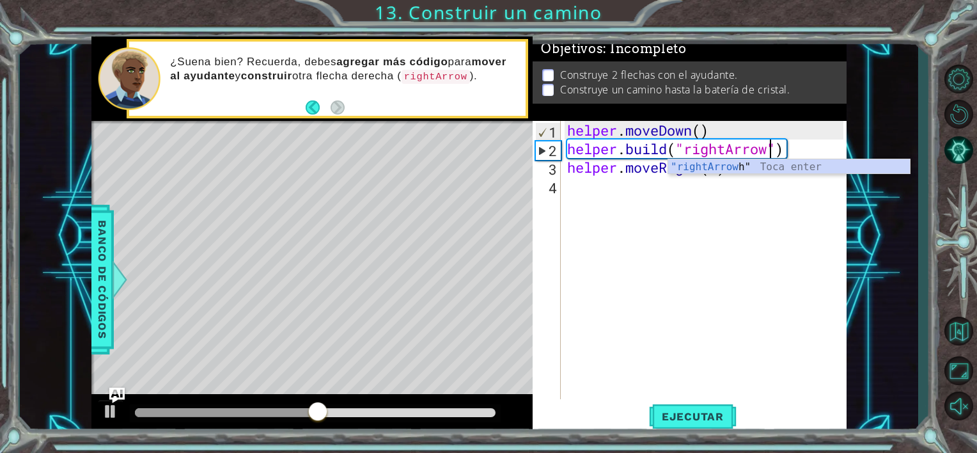
click at [712, 400] on div "[DOMAIN_NAME]("rightArrow") 1 2 3 4 helper . moveDown ( ) helper . build ( "rig…" at bounding box center [690, 277] width 314 height 313
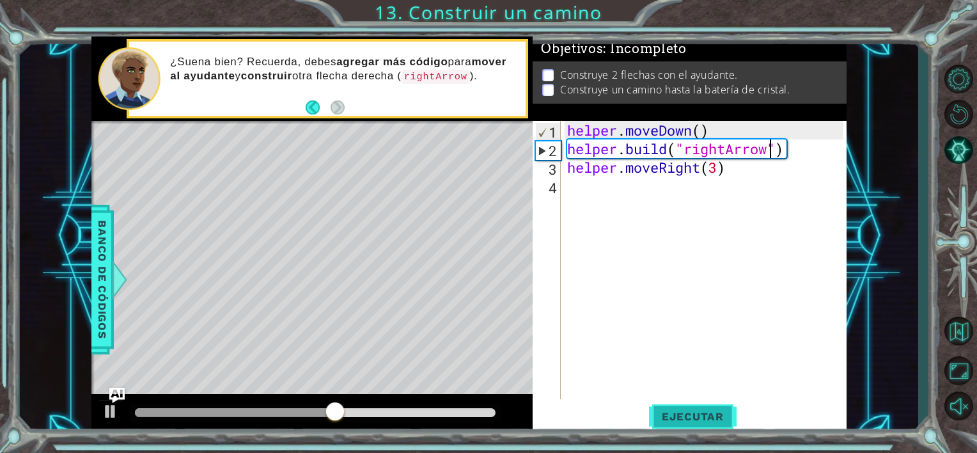
click at [715, 409] on button "Ejecutar" at bounding box center [693, 416] width 88 height 31
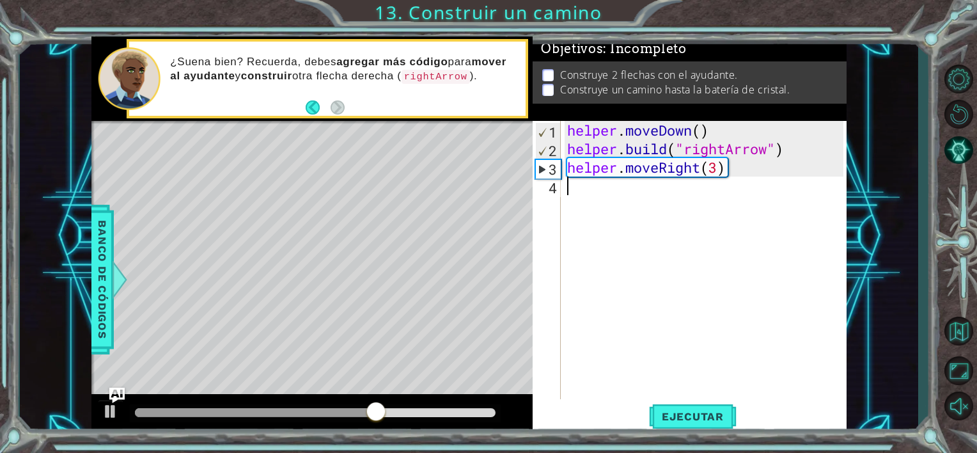
click at [591, 189] on div "helper . moveDown ( ) helper . build ( "rightArrow" ) helper . moveRight ( 3 )" at bounding box center [707, 278] width 285 height 315
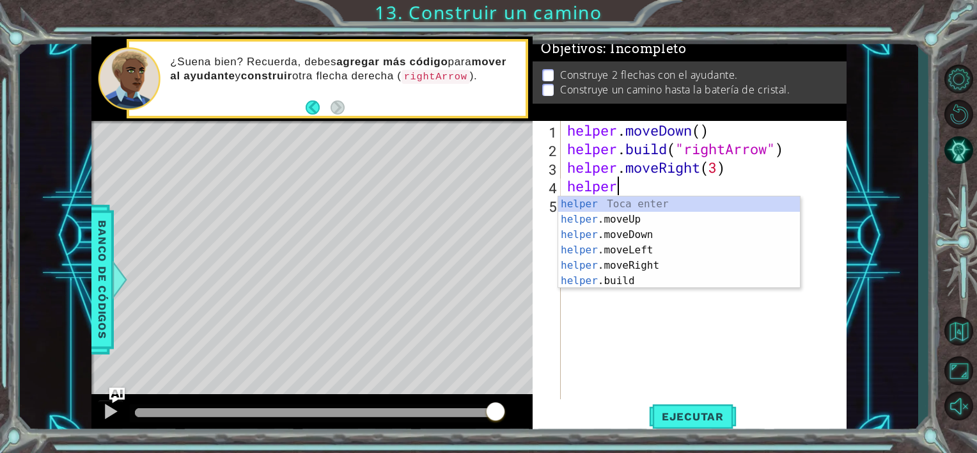
scroll to position [0, 2]
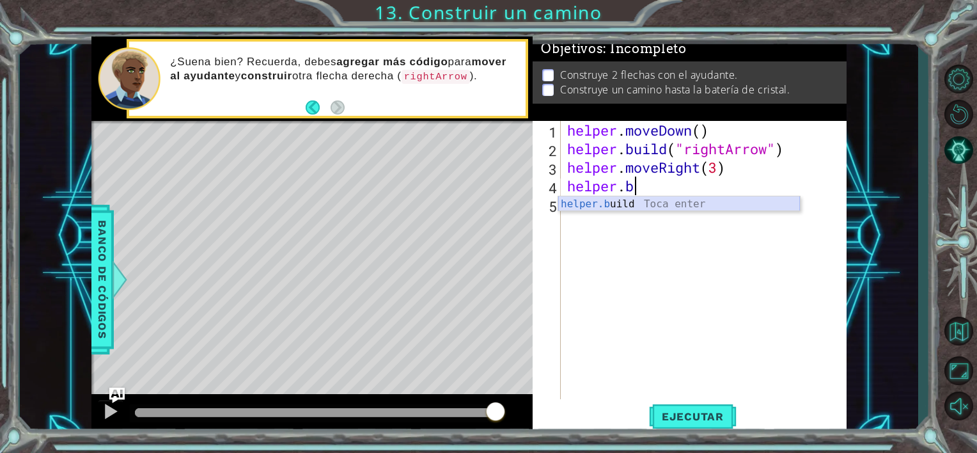
click at [627, 204] on div "helper.b uild Toca enter" at bounding box center [679, 219] width 242 height 46
type textarea "[DOMAIN_NAME]("rightArrow")"
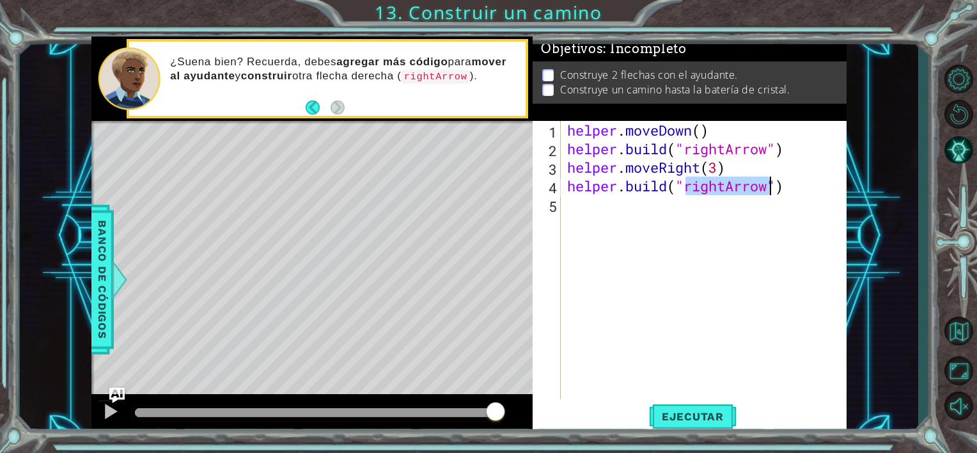
click at [647, 221] on div "helper . moveDown ( ) helper . build ( "rightArrow" ) helper . moveRight ( 3 ) …" at bounding box center [707, 278] width 285 height 315
click at [659, 424] on button "Ejecutar" at bounding box center [693, 416] width 88 height 31
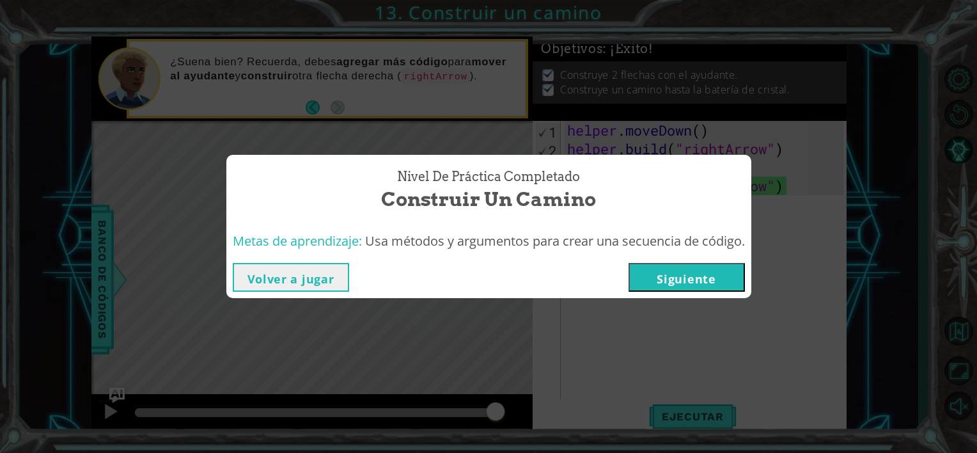
click at [652, 283] on button "Siguiente" at bounding box center [687, 277] width 116 height 29
